Goal: Task Accomplishment & Management: Use online tool/utility

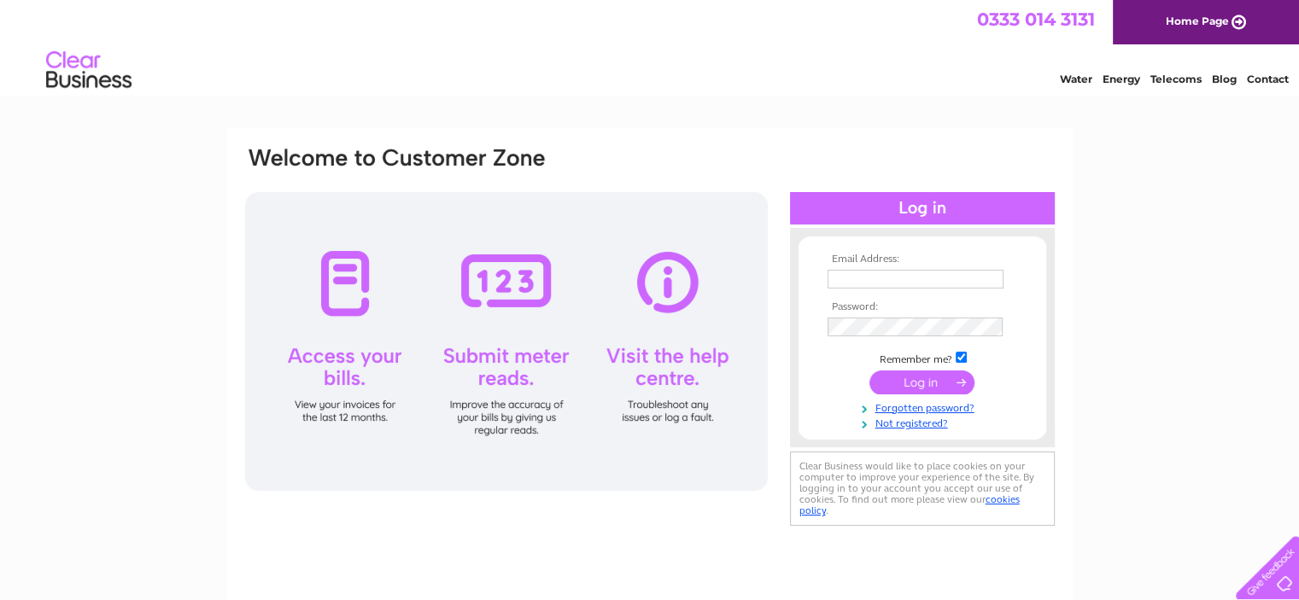
type input "aileen@blackthorneit.com"
click at [914, 378] on input "submit" at bounding box center [921, 383] width 105 height 24
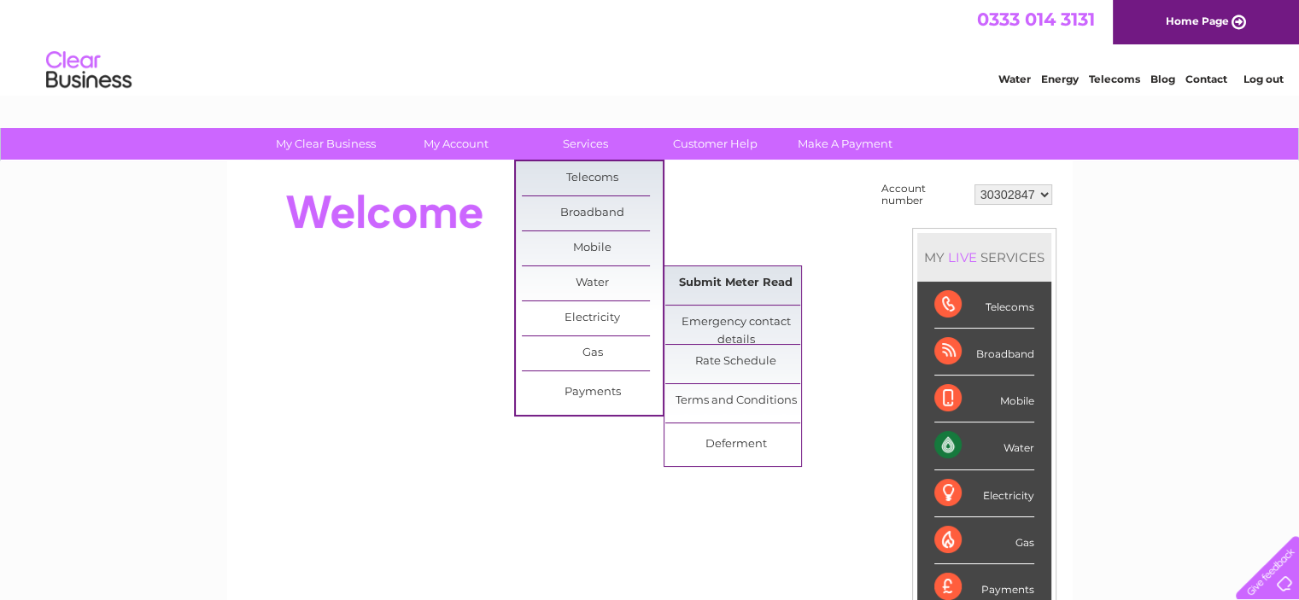
click at [715, 283] on link "Submit Meter Read" at bounding box center [735, 283] width 141 height 34
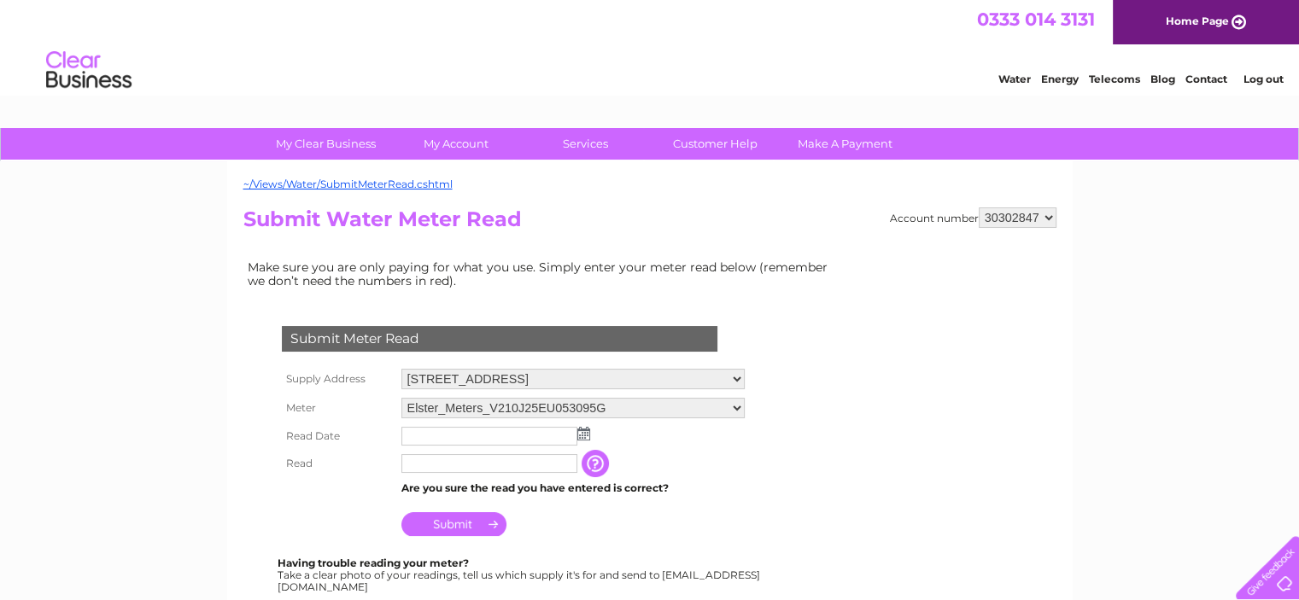
click at [584, 424] on td at bounding box center [573, 436] width 352 height 27
click at [583, 435] on img at bounding box center [583, 434] width 13 height 14
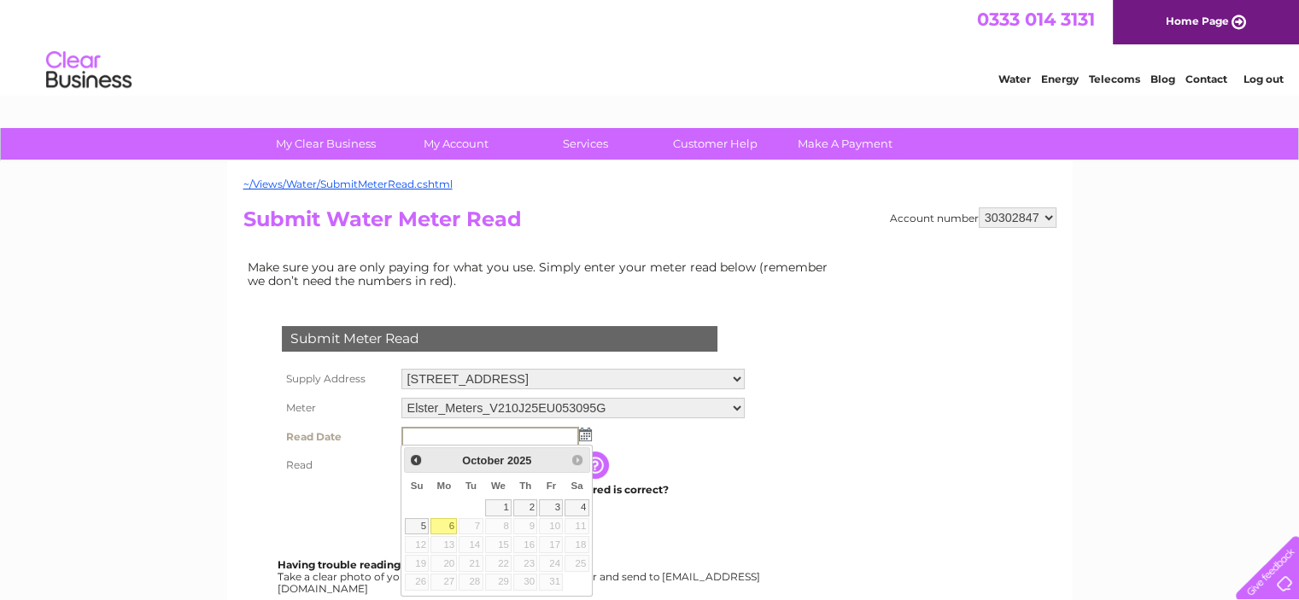
click at [447, 527] on link "6" at bounding box center [443, 526] width 26 height 17
type input "2025/10/06"
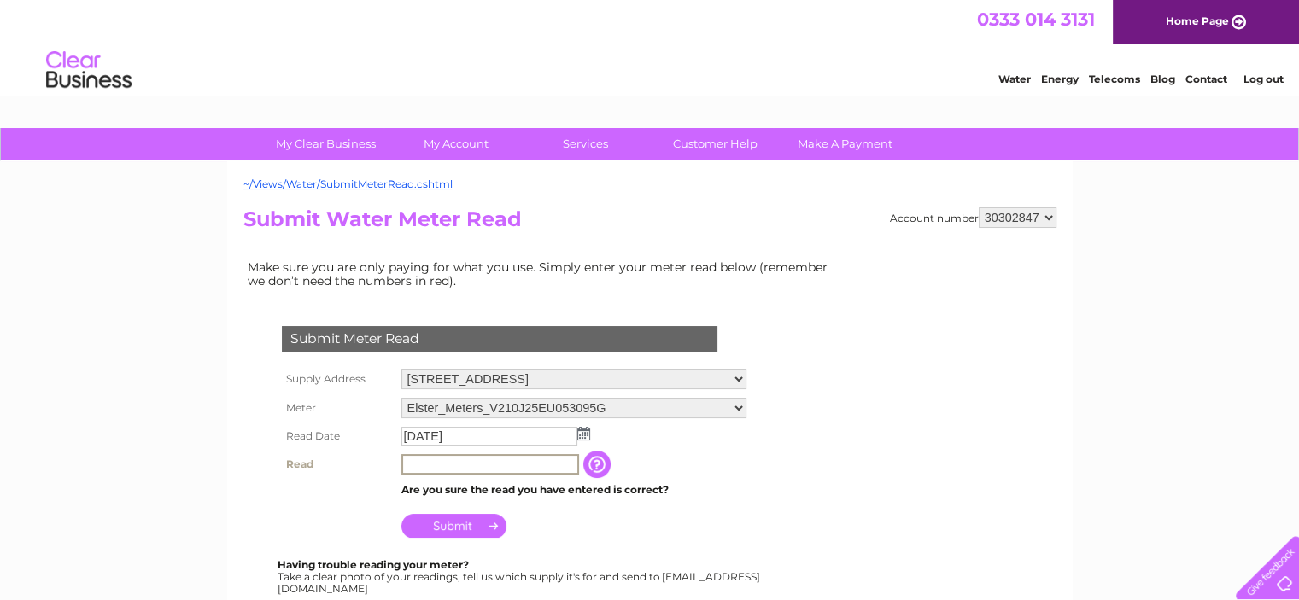
click at [480, 466] on input "text" at bounding box center [490, 464] width 178 height 20
type input "00309"
click at [468, 518] on input "Submit" at bounding box center [453, 526] width 105 height 24
